Goal: Download file/media

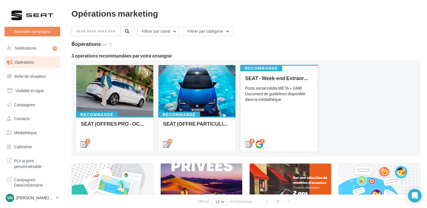
click at [291, 67] on div "Recommandé SEAT - Week-end Extraordinaire (JPO) - OCTOBRE Posts social média ME…" at bounding box center [278, 107] width 77 height 86
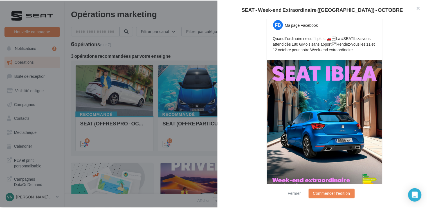
scroll to position [133, 0]
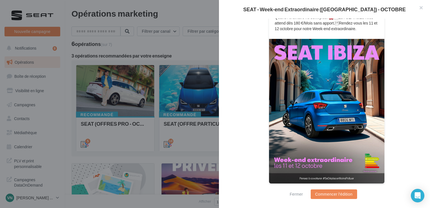
click at [202, 53] on div at bounding box center [215, 104] width 430 height 208
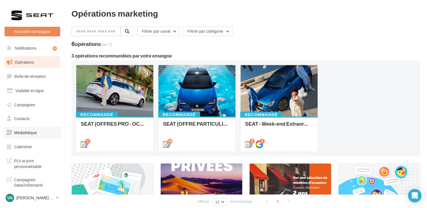
click at [32, 135] on link "Médiathèque" at bounding box center [32, 133] width 58 height 12
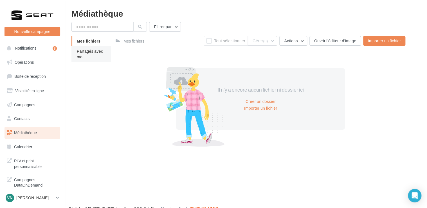
click at [84, 51] on span "Partagés avec moi" at bounding box center [90, 54] width 26 height 10
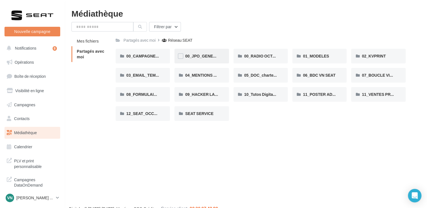
click at [196, 59] on div "00_JPO_GENERIQUE IBIZA ARONA" at bounding box center [201, 56] width 54 height 15
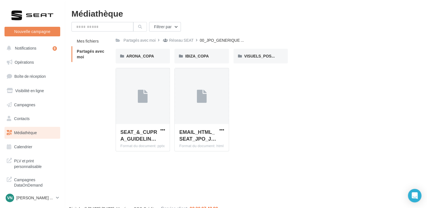
click at [196, 59] on div "IBIZA_COPA" at bounding box center [201, 56] width 54 height 15
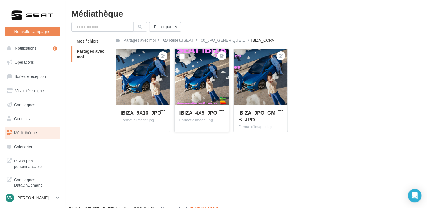
click at [215, 92] on div at bounding box center [202, 77] width 54 height 56
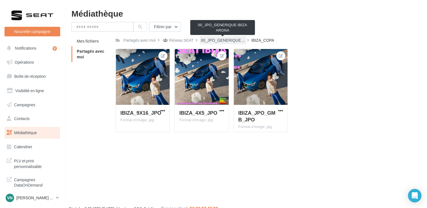
click at [233, 38] on span "00_JPO_GENERIQUE ..." at bounding box center [223, 40] width 44 height 6
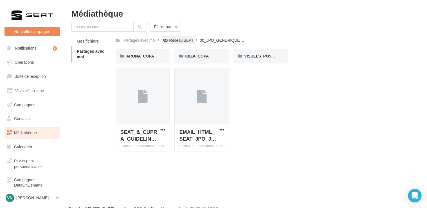
click at [193, 39] on div "Réseau SEAT" at bounding box center [178, 40] width 33 height 8
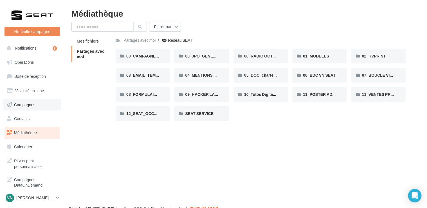
click at [33, 103] on span "Campagnes" at bounding box center [24, 104] width 21 height 5
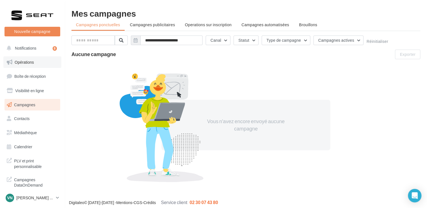
click at [36, 64] on link "Opérations" at bounding box center [32, 62] width 58 height 12
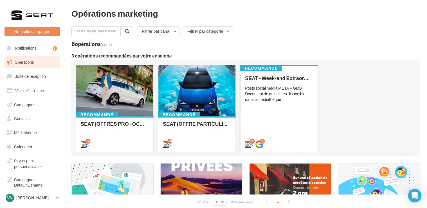
click at [274, 98] on div "Posts social média META + GMB Document de guidelines disponible dans la médiath…" at bounding box center [279, 93] width 68 height 17
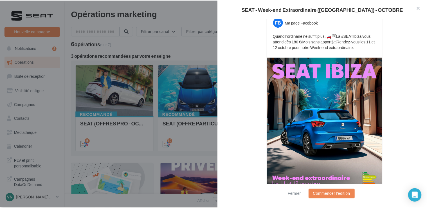
scroll to position [116, 0]
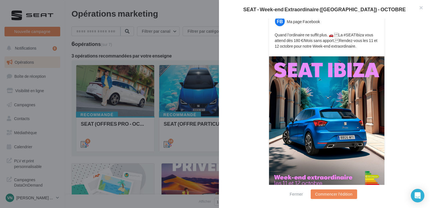
click at [181, 44] on div at bounding box center [215, 104] width 430 height 208
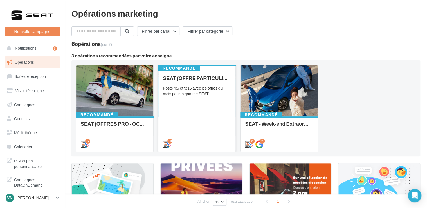
click at [208, 105] on div "SEAT (OFFRE PARTICULIER - OCT) - SOCIAL MEDIA Posts 4:5 et 9:16 avec les offres…" at bounding box center [197, 110] width 68 height 71
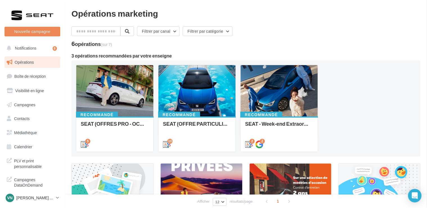
click at [32, 134] on span "Médiathèque" at bounding box center [25, 132] width 23 height 5
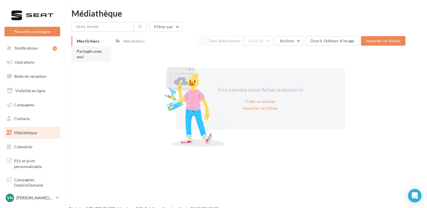
click at [87, 48] on li "Partagés avec moi" at bounding box center [91, 54] width 40 height 16
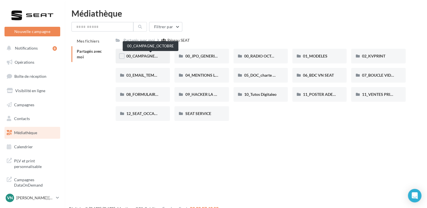
click at [150, 54] on span "00_CAMPAGNE_OCTOBRE" at bounding box center [150, 55] width 48 height 5
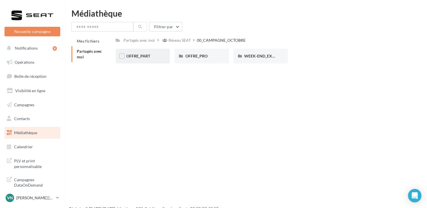
click at [152, 53] on div "OFFRE_PART" at bounding box center [142, 56] width 33 height 6
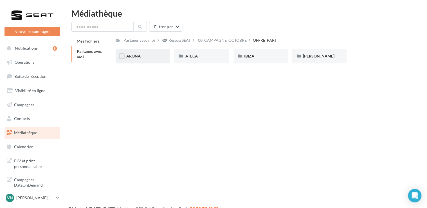
click at [131, 53] on div "ARONA" at bounding box center [143, 56] width 54 height 15
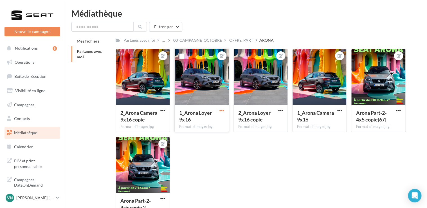
click at [222, 110] on span "button" at bounding box center [221, 110] width 5 height 5
click at [205, 139] on button "Télécharger" at bounding box center [195, 136] width 59 height 15
click at [241, 41] on div "OFFRE_PART" at bounding box center [241, 40] width 24 height 6
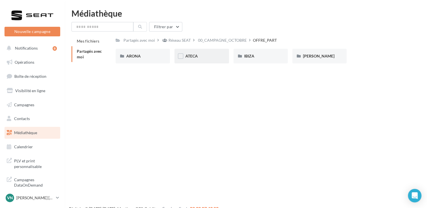
click at [203, 57] on div "ATECA" at bounding box center [201, 56] width 33 height 6
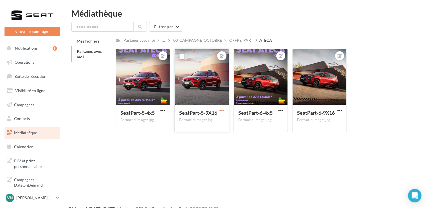
click at [221, 111] on span "button" at bounding box center [221, 110] width 5 height 5
click at [333, 116] on div "SeatPart-6-9X16" at bounding box center [316, 112] width 38 height 7
click at [342, 112] on button "button" at bounding box center [339, 111] width 7 height 6
click at [320, 140] on button "Télécharger" at bounding box center [313, 136] width 59 height 15
click at [242, 37] on div "OFFRE_PART" at bounding box center [241, 40] width 26 height 8
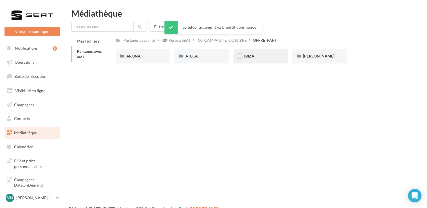
click at [263, 55] on div "IBIZA" at bounding box center [260, 56] width 33 height 6
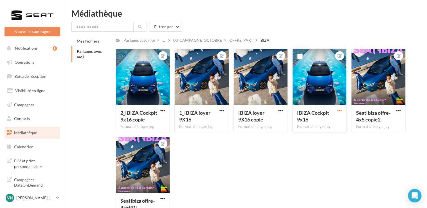
click at [338, 112] on span "button" at bounding box center [339, 110] width 5 height 5
click at [324, 134] on button "Télécharger" at bounding box center [313, 136] width 59 height 15
click at [243, 41] on div "OFFRE_PART" at bounding box center [241, 40] width 24 height 6
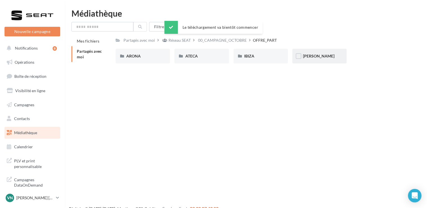
click at [308, 62] on div "[PERSON_NAME]" at bounding box center [319, 56] width 54 height 15
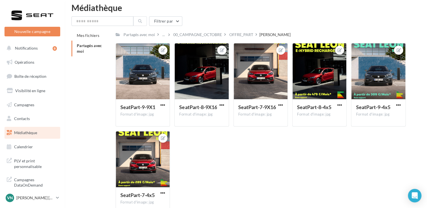
scroll to position [5, 0]
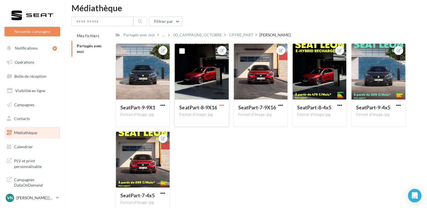
click at [223, 106] on span "button" at bounding box center [221, 105] width 5 height 5
click at [281, 106] on span "button" at bounding box center [280, 105] width 5 height 5
click at [298, 147] on div "SeatPart-9-9X1 Format d'image: jpg SeatPart-9-9X1 SeatPart-8-9X16 Format d'imag…" at bounding box center [263, 131] width 294 height 176
click at [282, 107] on span "button" at bounding box center [280, 105] width 5 height 5
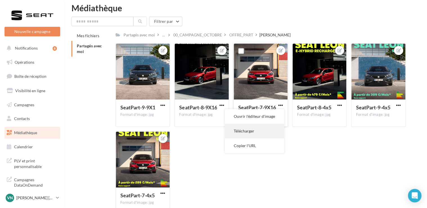
click at [265, 130] on button "Télécharger" at bounding box center [254, 130] width 59 height 15
click at [234, 39] on div "Partagés avec moi ... 00_CAMPAGNE_OCTOBRE OFFRE_PART [PERSON_NAME] Partagé par …" at bounding box center [261, 125] width 290 height 188
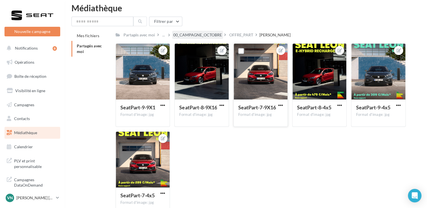
click at [208, 36] on div "00_CAMPAGNE_OCTOBRE" at bounding box center [197, 35] width 49 height 6
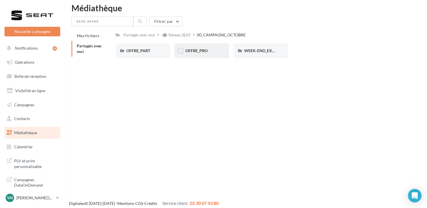
click at [213, 55] on div "OFFRE_PRO" at bounding box center [201, 50] width 54 height 15
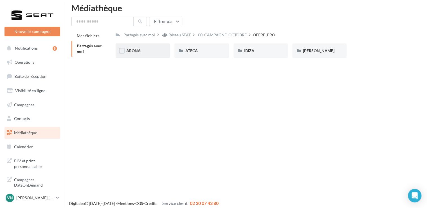
click at [154, 50] on div "ARONA" at bounding box center [142, 51] width 33 height 6
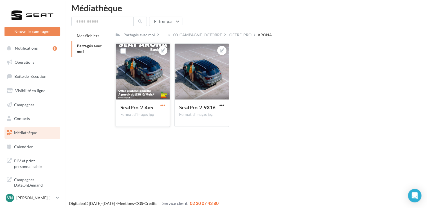
click at [163, 107] on span "button" at bounding box center [162, 105] width 5 height 5
click at [149, 130] on button "Télécharger" at bounding box center [136, 130] width 59 height 15
click at [242, 34] on div "Le téléchargement va bientôt commencer" at bounding box center [213, 28] width 98 height 15
click at [248, 37] on div "OFFRE_PRO" at bounding box center [240, 35] width 22 height 6
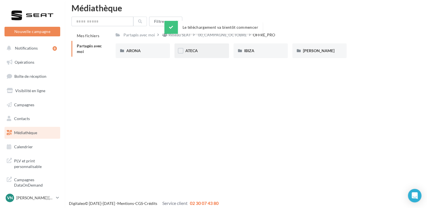
click at [199, 50] on div "ATECA" at bounding box center [201, 51] width 33 height 6
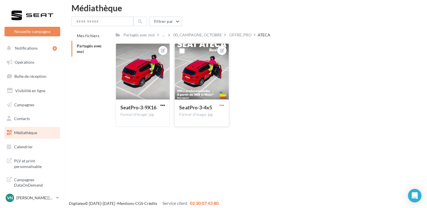
click at [224, 105] on span "button" at bounding box center [221, 105] width 5 height 5
click at [207, 132] on button "Télécharger" at bounding box center [195, 130] width 59 height 15
click at [245, 34] on div "Le téléchargement va bientôt commencer" at bounding box center [213, 28] width 98 height 15
click at [244, 37] on div "OFFRE_PRO" at bounding box center [240, 35] width 22 height 6
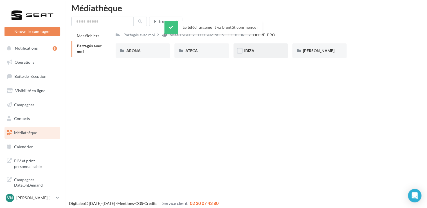
click at [259, 51] on div "IBIZA" at bounding box center [260, 51] width 33 height 6
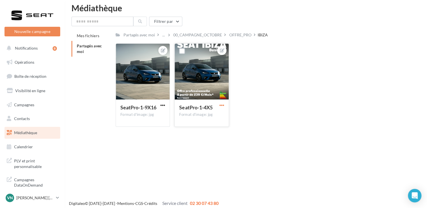
click at [222, 106] on span "button" at bounding box center [221, 105] width 5 height 5
click at [201, 129] on button "Télécharger" at bounding box center [195, 130] width 59 height 15
click at [243, 39] on div "Partagés avec moi ... 00_CAMPAGNE_OCTOBRE OFFRE_PRO IBIZA Rs Partagé par Réseau…" at bounding box center [261, 81] width 290 height 100
click at [243, 37] on div "OFFRE_PRO" at bounding box center [240, 35] width 22 height 6
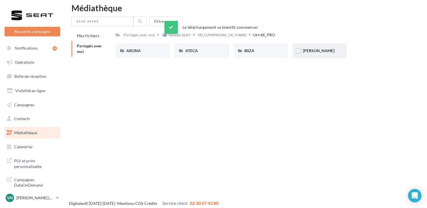
click at [309, 58] on div "[PERSON_NAME]" at bounding box center [319, 50] width 54 height 15
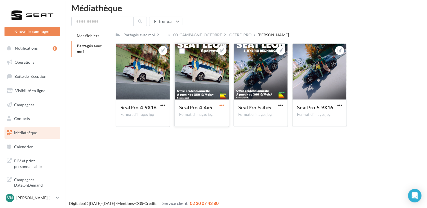
click at [222, 107] on span "button" at bounding box center [221, 105] width 5 height 5
click at [208, 129] on button "Télécharger" at bounding box center [195, 130] width 59 height 15
click at [279, 106] on span "button" at bounding box center [280, 105] width 5 height 5
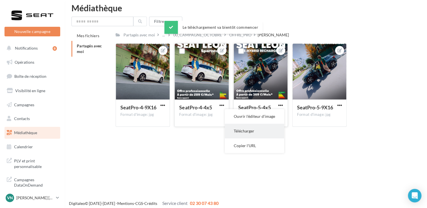
click at [262, 134] on button "Télécharger" at bounding box center [254, 130] width 59 height 15
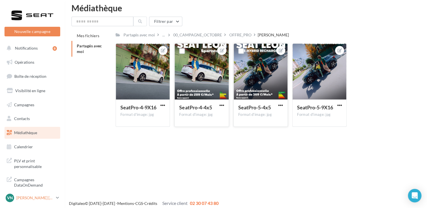
click at [51, 196] on p "[PERSON_NAME] [PERSON_NAME]" at bounding box center [34, 198] width 37 height 6
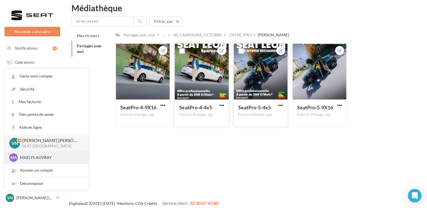
click at [47, 161] on div "MA MAELYS AUVRAY cupra_paris13" at bounding box center [46, 157] width 75 height 8
